Goal: Transaction & Acquisition: Purchase product/service

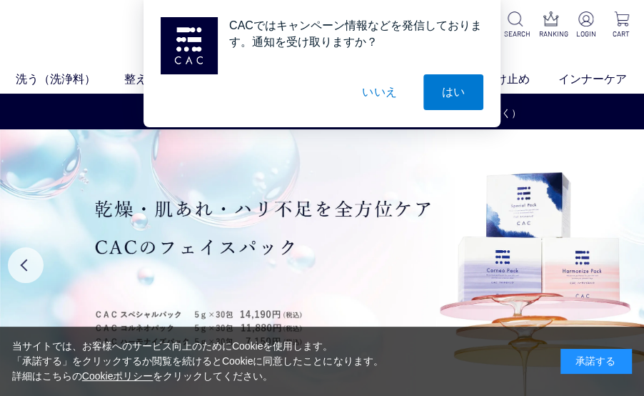
click at [384, 94] on button "いいえ" at bounding box center [379, 92] width 71 height 36
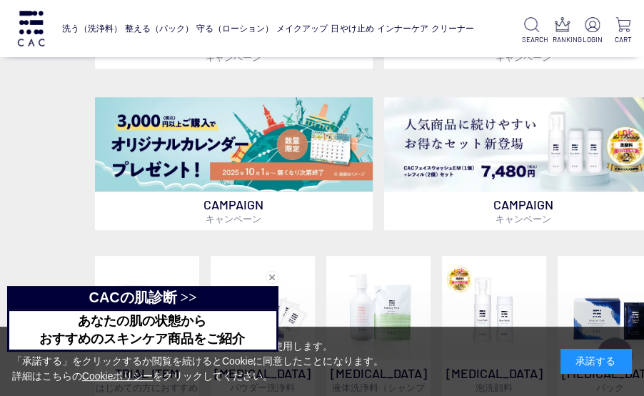
scroll to position [457, 0]
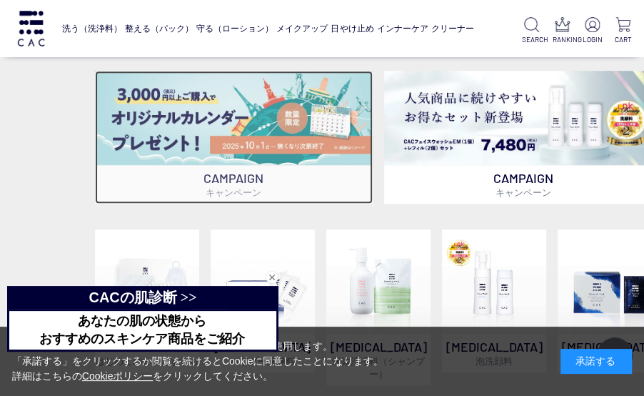
click at [300, 126] on img at bounding box center [234, 118] width 279 height 94
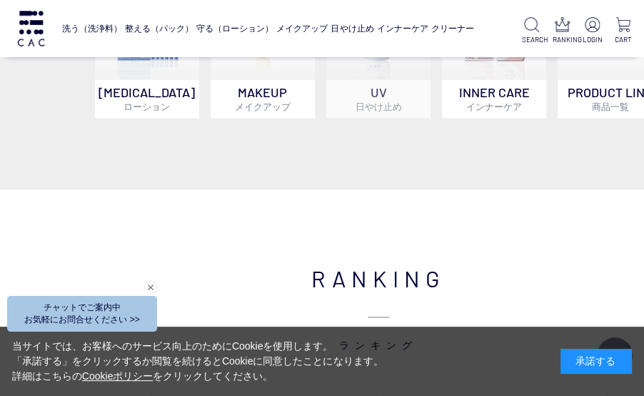
scroll to position [824, 0]
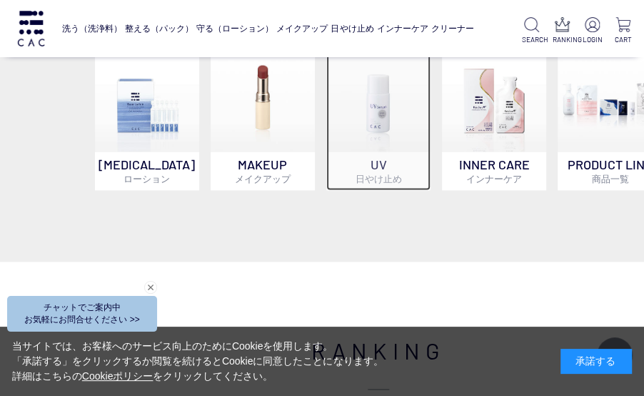
click at [406, 118] on img at bounding box center [378, 99] width 104 height 104
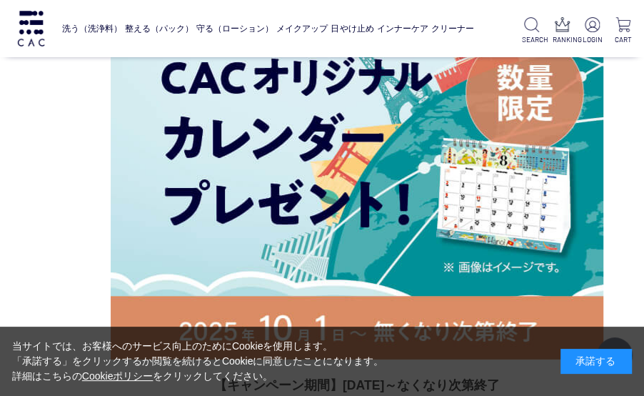
scroll to position [2657, 21]
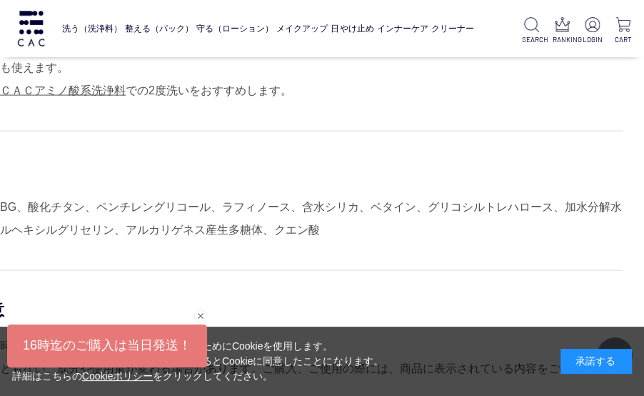
scroll to position [1429, 113]
